Goal: Task Accomplishment & Management: Complete application form

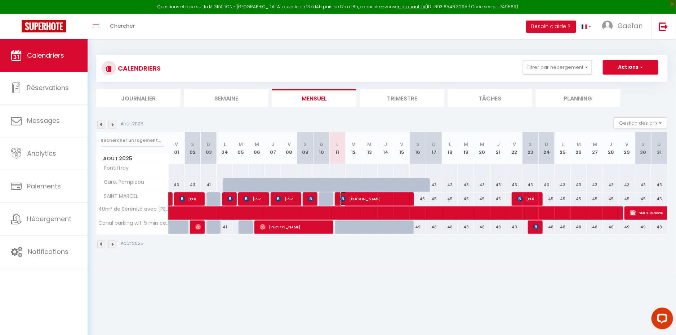
click at [370, 196] on span "[PERSON_NAME]" at bounding box center [375, 199] width 70 height 14
select select "KO"
select select "0"
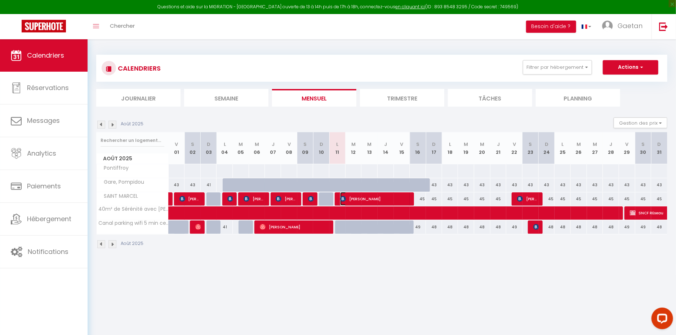
select select "1"
select select
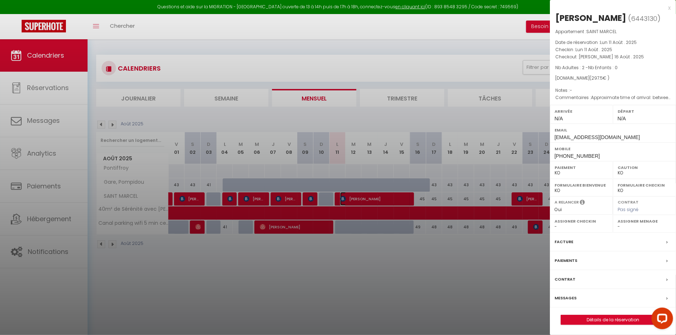
scroll to position [39, 0]
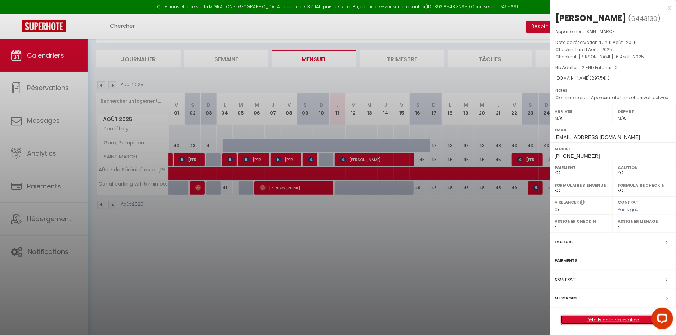
click at [582, 320] on link "Détails de la réservation" at bounding box center [613, 319] width 104 height 9
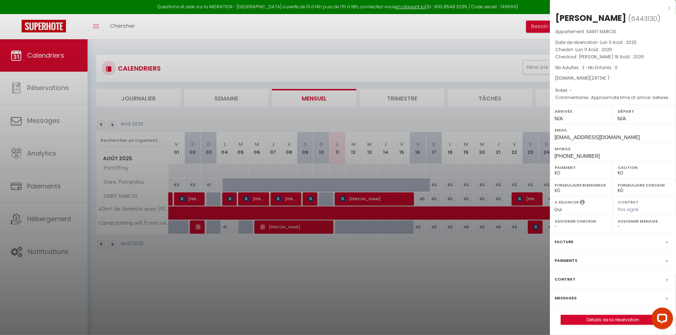
select select
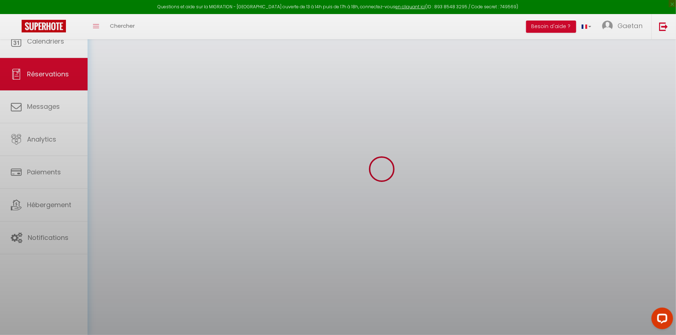
select select
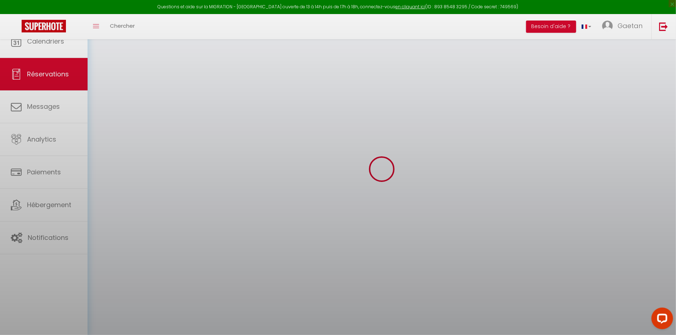
select select
checkbox input "false"
select select
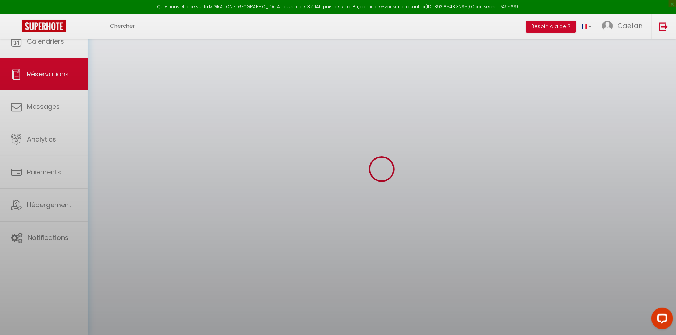
select select
checkbox input "false"
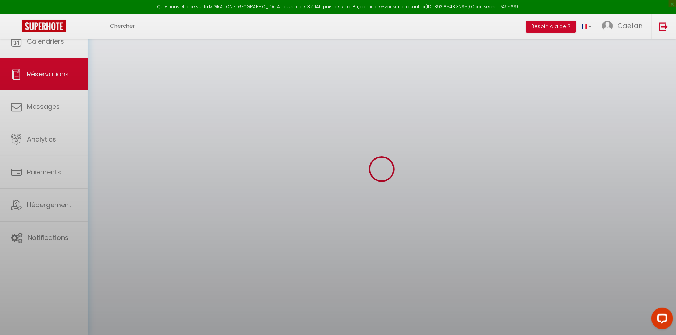
select select
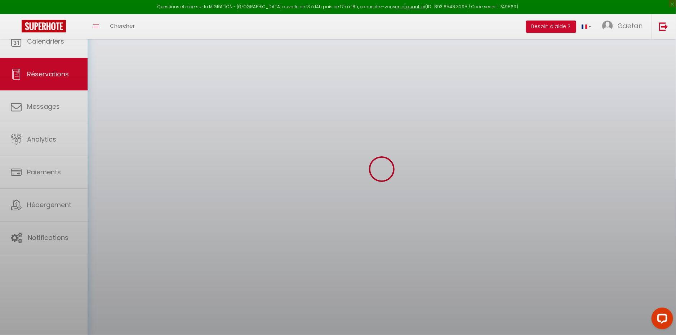
select select
checkbox input "false"
select select
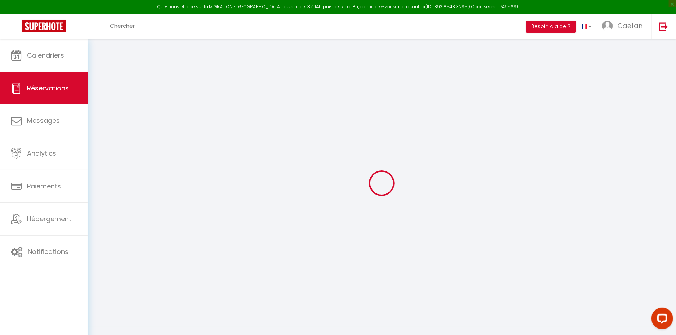
type input "[PERSON_NAME]"
type input "Debotas"
type input "[EMAIL_ADDRESS][DOMAIN_NAME]"
type input "[PHONE_NUMBER]"
type input "33320"
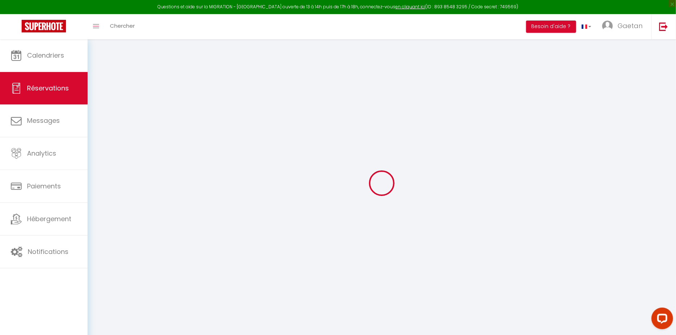
type input "[STREET_ADDRESS][PERSON_NAME]"
type input "Eysines"
select select "FR"
type input "8"
type input "50.58"
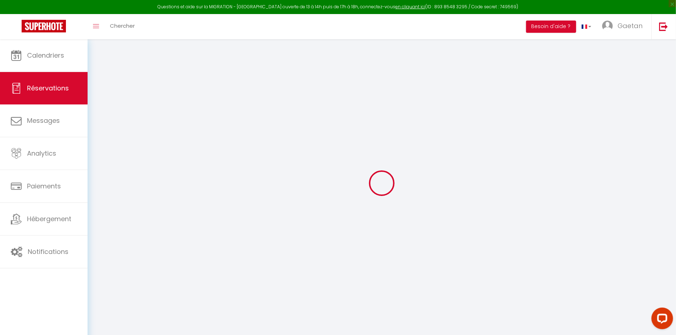
select select "2665"
select select "2"
select select
type input "2"
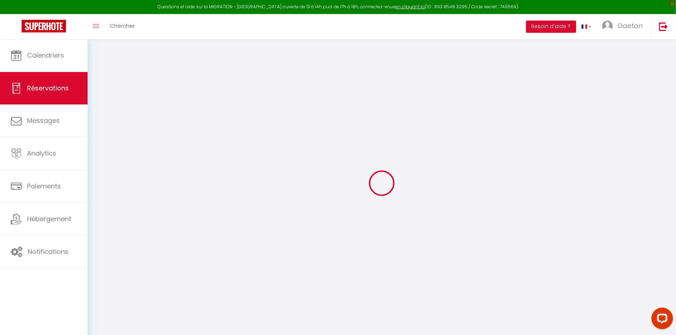
select select "10"
select select
type input "265.5"
checkbox input "false"
type input "289.5"
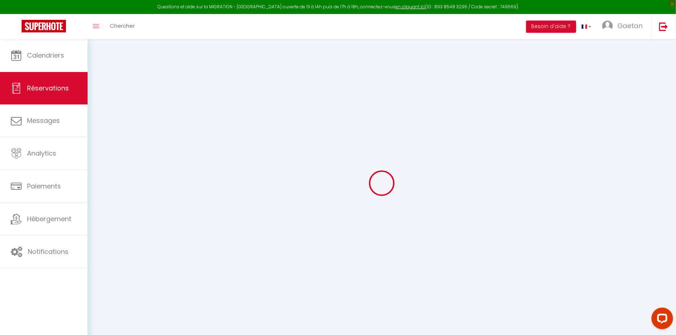
select select "2"
type input "0"
select select
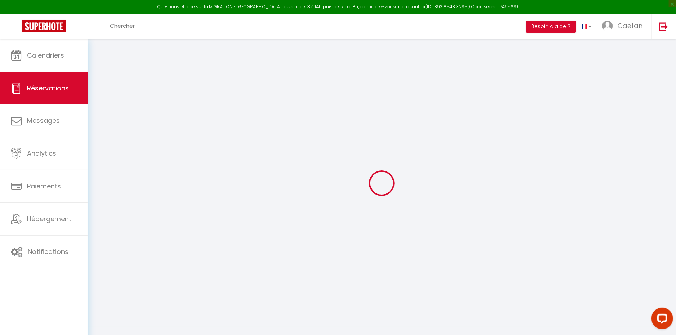
select select
select select "14"
checkbox input "false"
select select
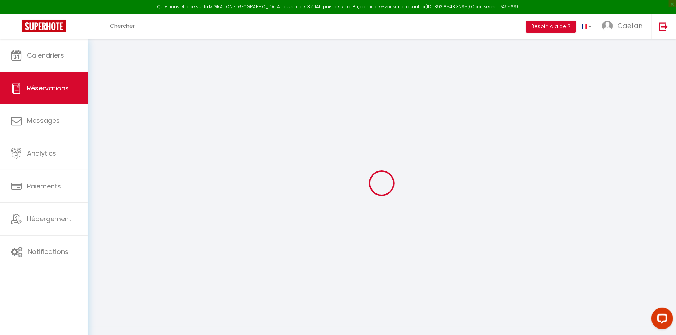
checkbox input "false"
select select
checkbox input "false"
select select
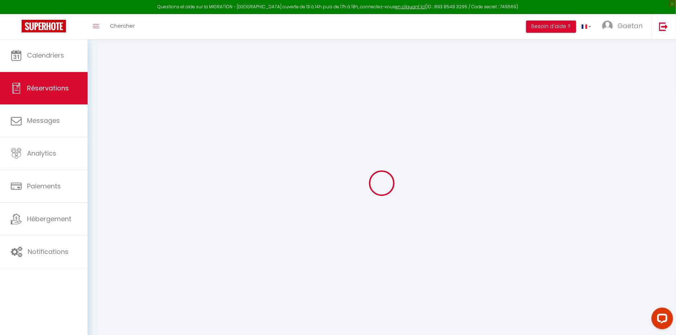
select select
checkbox input "false"
type textarea "Approximate time of arrival: between 16:00 and 17:00"
type input "24"
select select
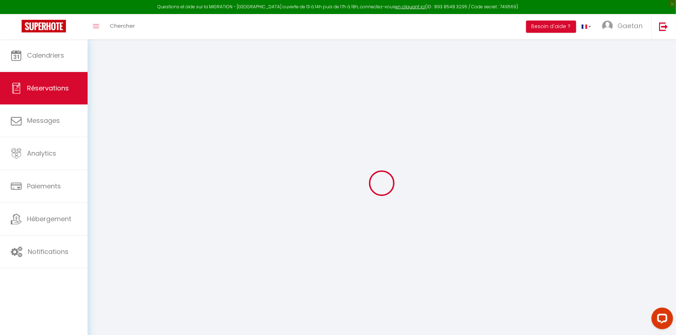
select select
checkbox input "false"
select select
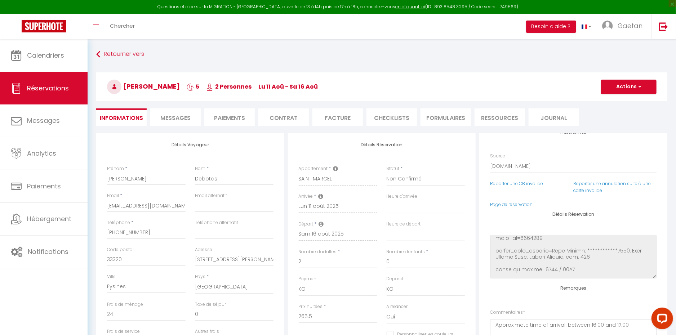
scroll to position [161, 0]
